Goal: Navigation & Orientation: Go to known website

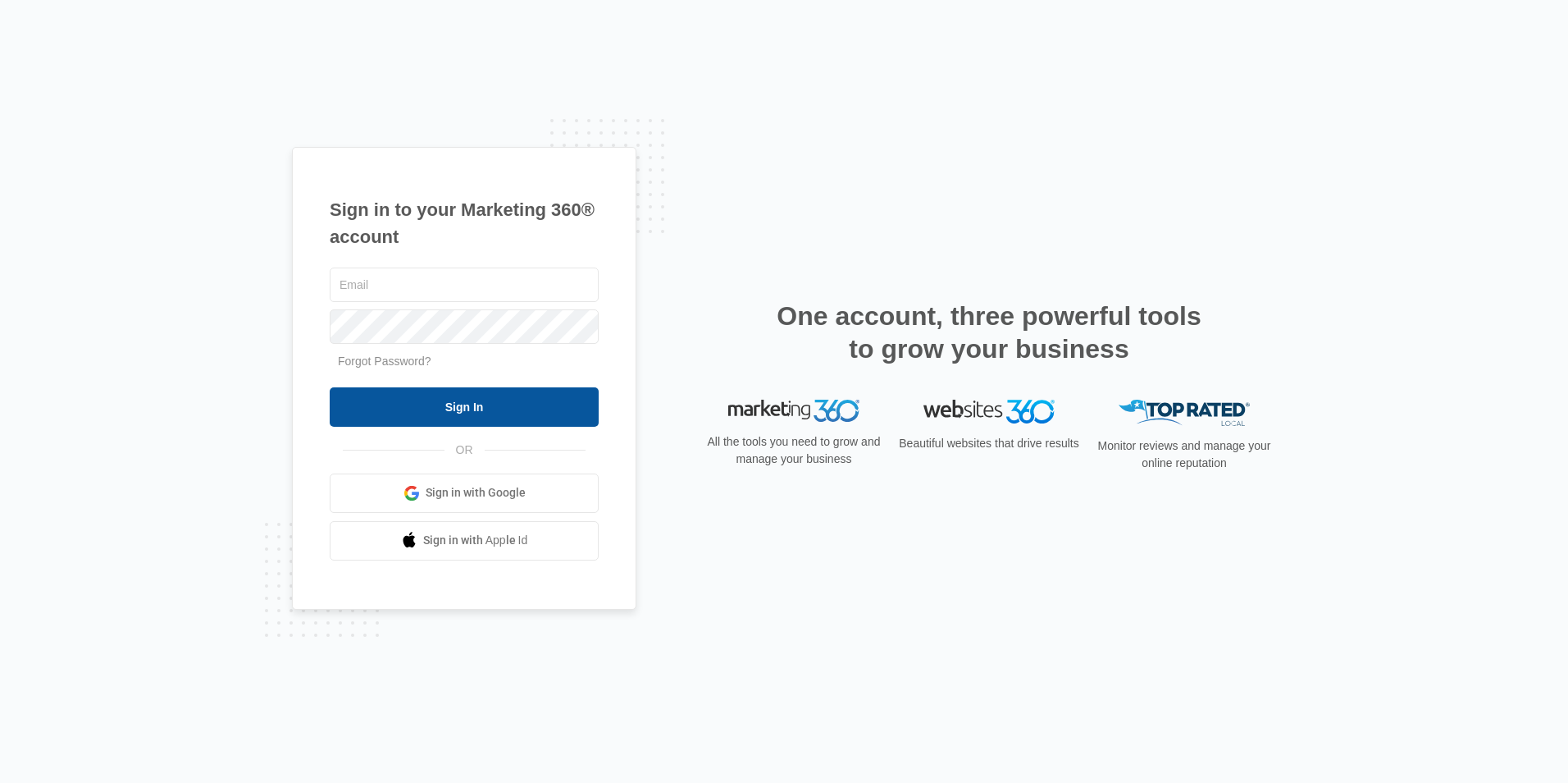
type input "[EMAIL_ADDRESS][DOMAIN_NAME]"
click at [425, 403] on input "Sign In" at bounding box center [464, 408] width 269 height 40
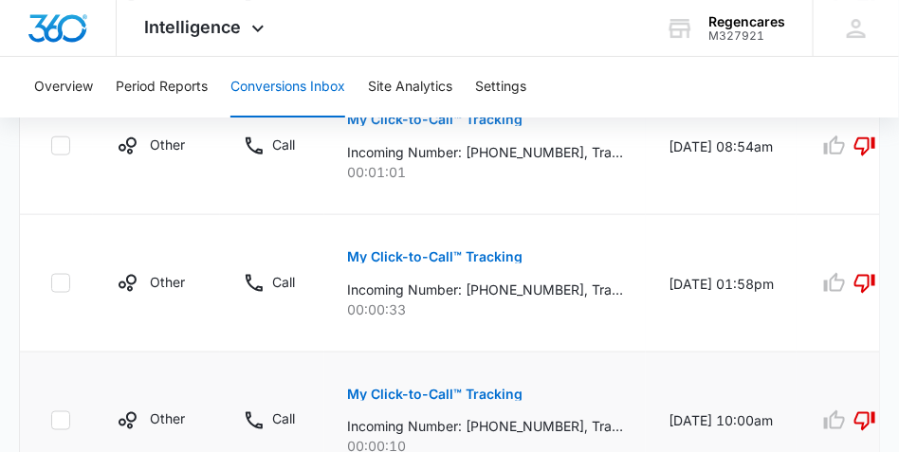
scroll to position [1707, 0]
